Goal: Task Accomplishment & Management: Use online tool/utility

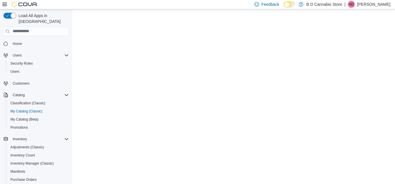
select select "**********"
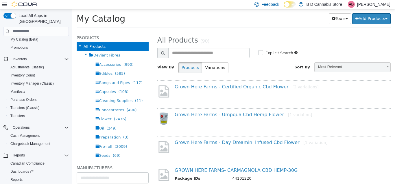
scroll to position [98, 0]
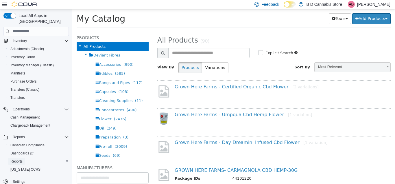
click at [16, 159] on span "Reports" at bounding box center [16, 161] width 12 height 5
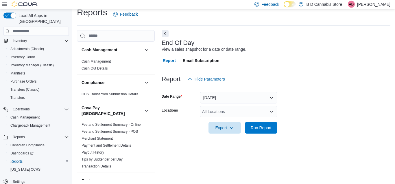
scroll to position [8, 0]
click at [260, 111] on div "All Locations" at bounding box center [238, 111] width 77 height 12
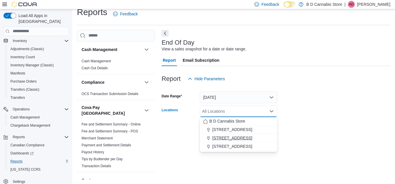
click at [255, 138] on div "[STREET_ADDRESS]" at bounding box center [238, 138] width 71 height 6
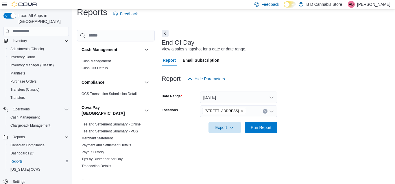
click at [304, 131] on form "Date Range [DATE] Locations [STREET_ADDRESS] Export Run Report" at bounding box center [276, 108] width 229 height 49
click at [272, 128] on span "Run Report" at bounding box center [260, 127] width 25 height 12
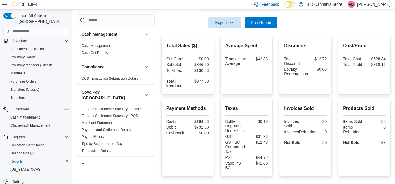
scroll to position [111, 0]
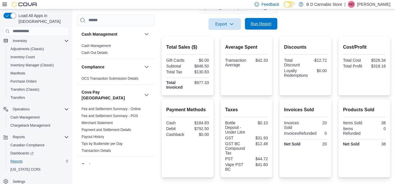
click at [265, 22] on span "Run Report" at bounding box center [261, 24] width 21 height 6
